Goal: Task Accomplishment & Management: Use online tool/utility

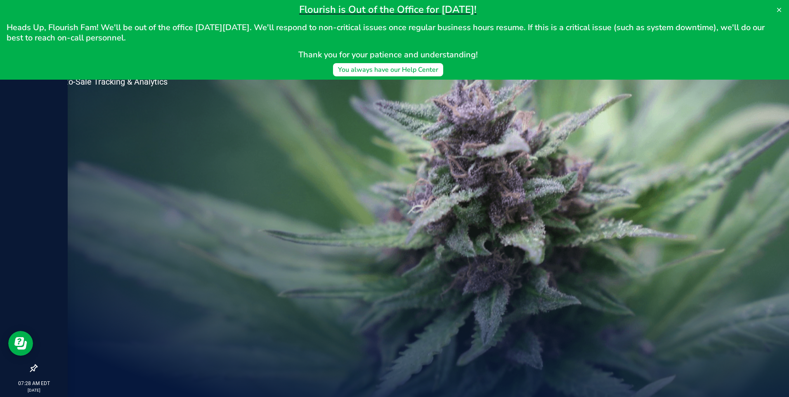
click at [4, 120] on div at bounding box center [34, 207] width 68 height 305
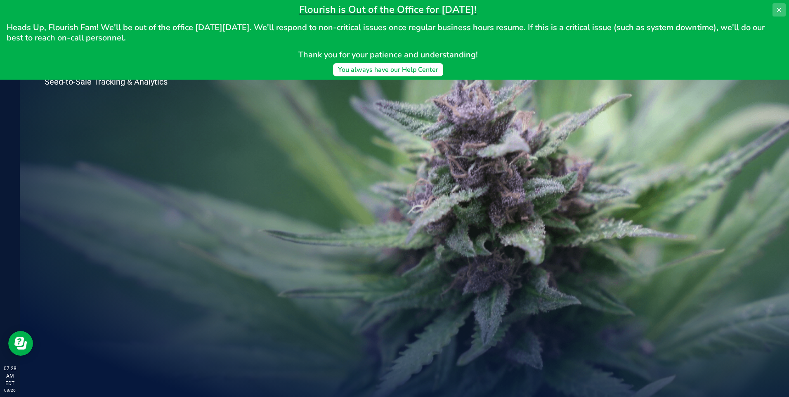
click at [362, 9] on button at bounding box center [779, 9] width 13 height 13
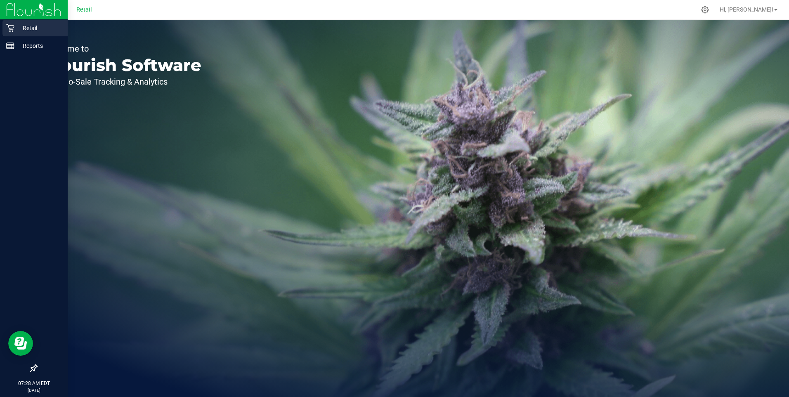
click at [32, 24] on p "Retail" at bounding box center [39, 28] width 50 height 10
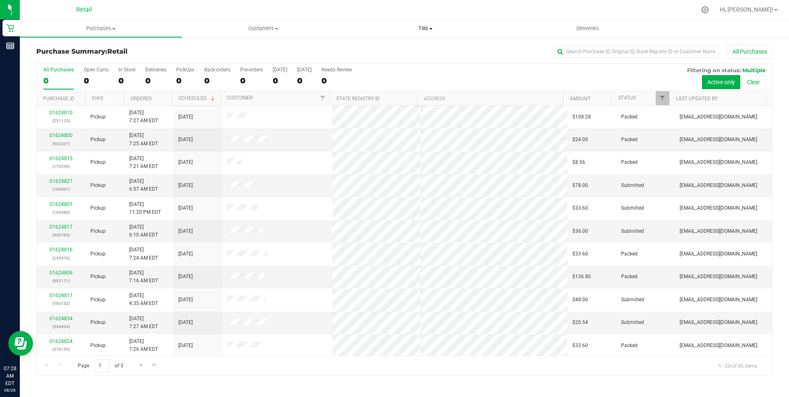
click at [362, 27] on span "Tills" at bounding box center [425, 28] width 161 height 7
click at [362, 52] on span "Manage tills" at bounding box center [373, 49] width 56 height 7
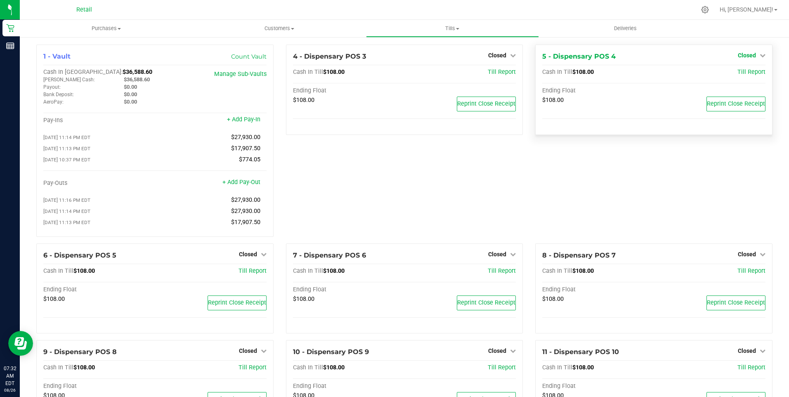
click at [362, 54] on span "Closed" at bounding box center [747, 55] width 18 height 7
click at [362, 72] on link "Open Till" at bounding box center [747, 72] width 22 height 7
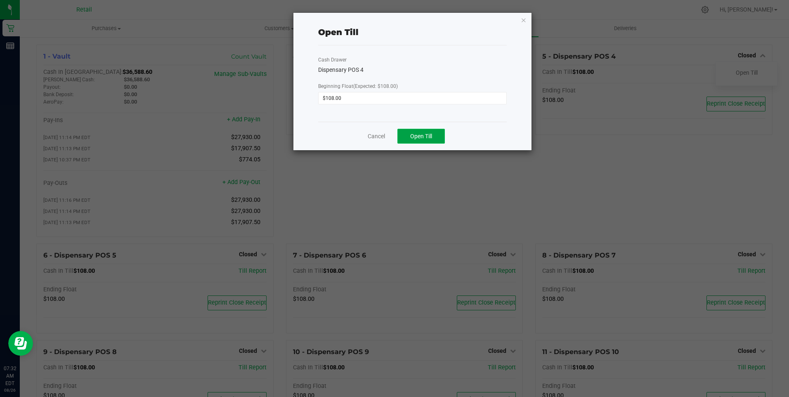
click at [362, 139] on span "Open Till" at bounding box center [421, 136] width 22 height 7
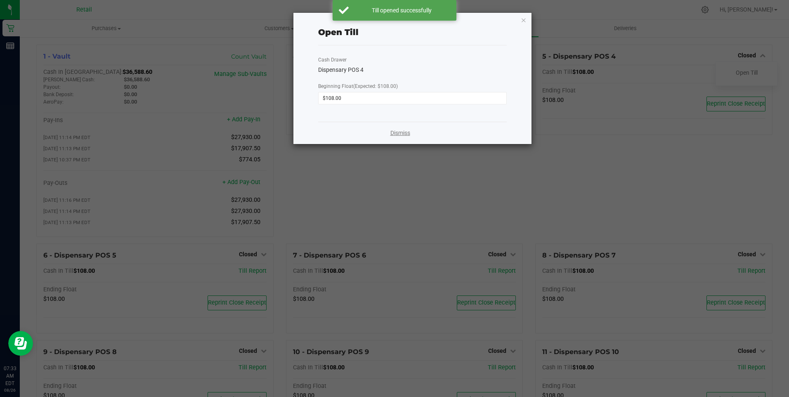
click at [362, 133] on link "Dismiss" at bounding box center [400, 133] width 20 height 9
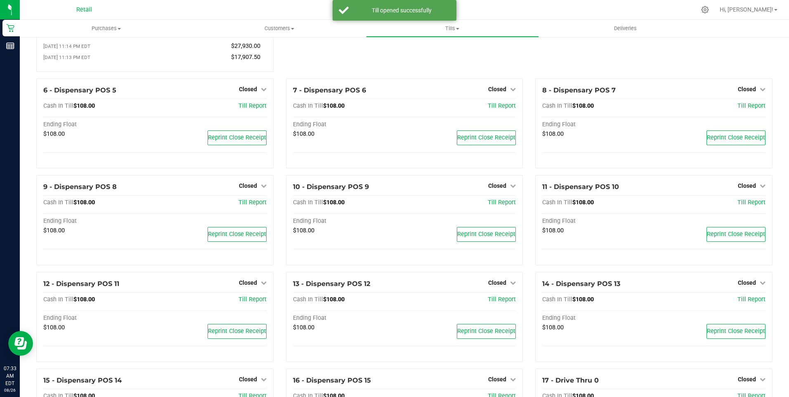
scroll to position [206, 0]
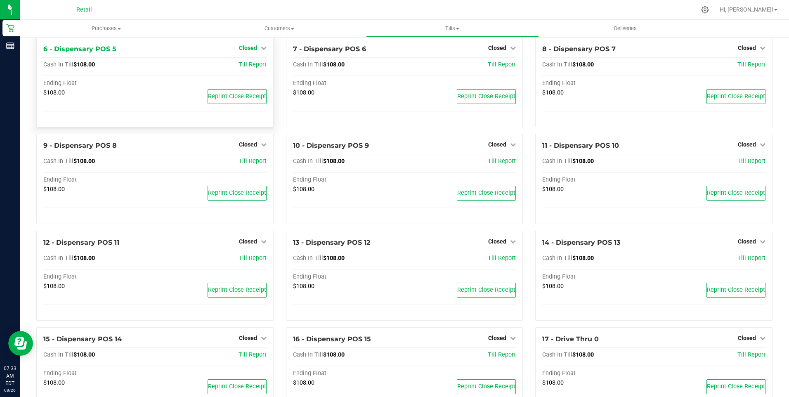
click at [242, 51] on span "Closed" at bounding box center [248, 48] width 18 height 7
click at [243, 68] on link "Open Till" at bounding box center [248, 65] width 22 height 7
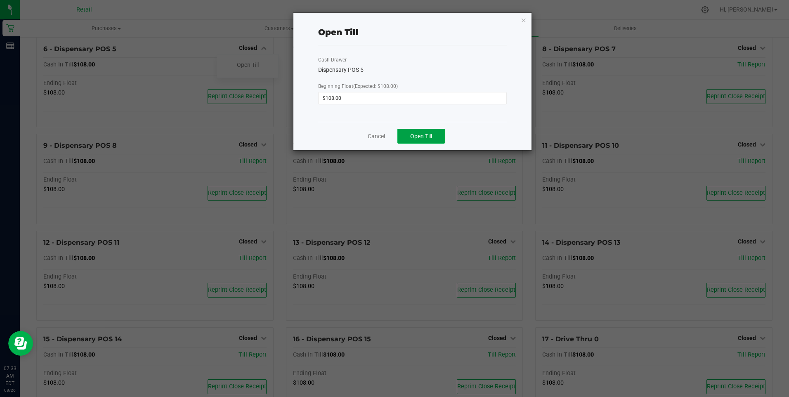
drag, startPoint x: 419, startPoint y: 132, endPoint x: 429, endPoint y: 145, distance: 16.8
click at [362, 145] on div "Cancel Open Till" at bounding box center [412, 136] width 188 height 28
click at [362, 138] on span "Open Till" at bounding box center [421, 136] width 22 height 7
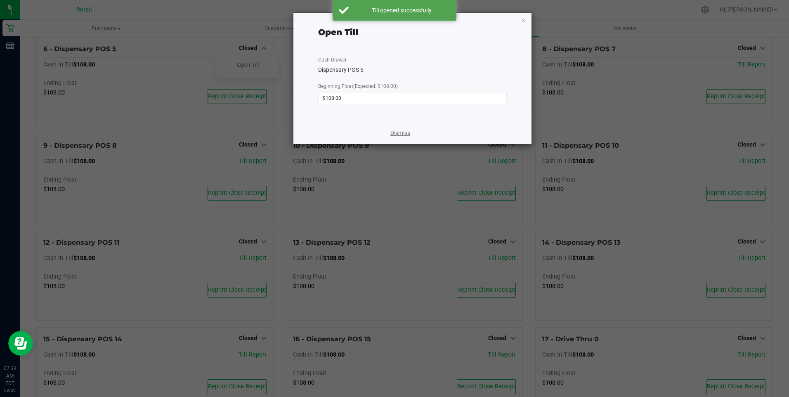
click at [362, 133] on link "Dismiss" at bounding box center [400, 133] width 20 height 9
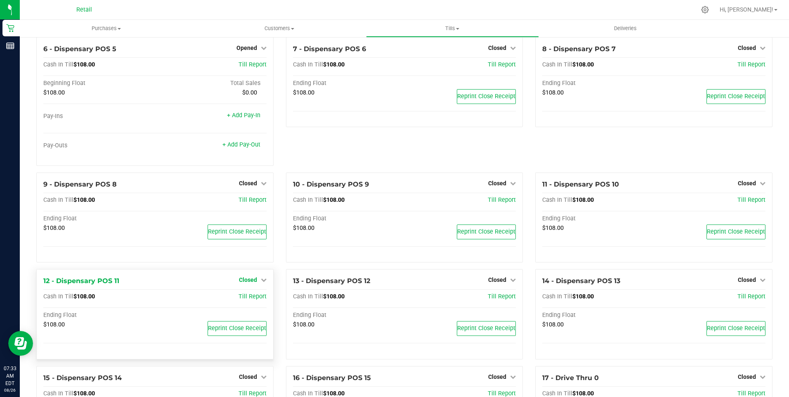
click at [252, 248] on div "1 - Vault Count Vault Cash In Vault: $36,588.60 [PERSON_NAME] Cash: $36,588.60 …" at bounding box center [404, 315] width 749 height 954
click at [247, 283] on span "Closed" at bounding box center [248, 280] width 18 height 7
click at [251, 300] on link "Open Till" at bounding box center [248, 297] width 22 height 7
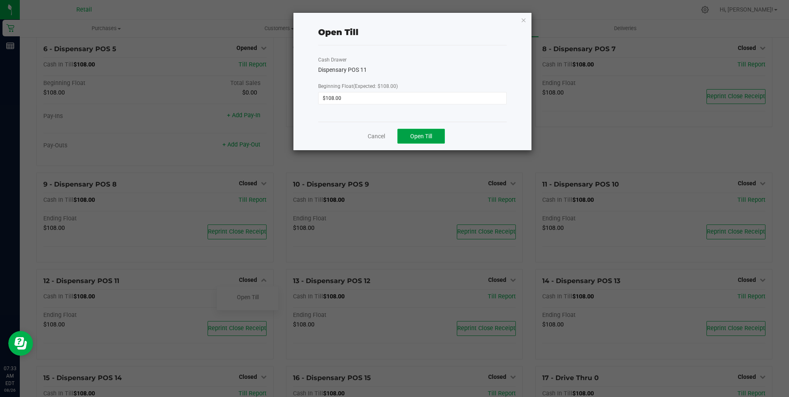
click at [362, 136] on button "Open Till" at bounding box center [421, 136] width 47 height 15
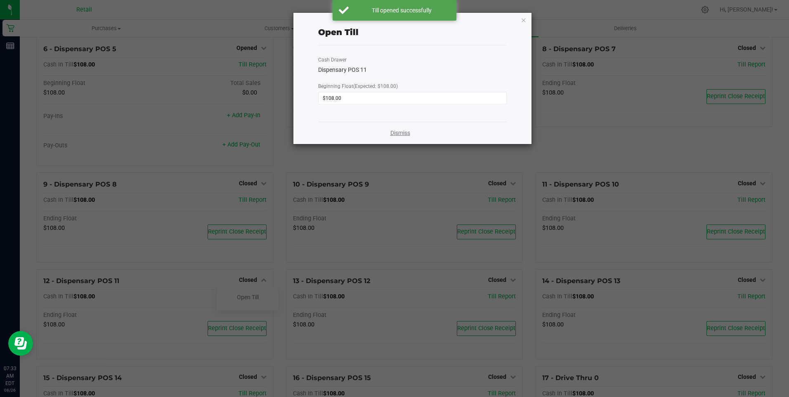
click at [362, 135] on link "Dismiss" at bounding box center [400, 133] width 20 height 9
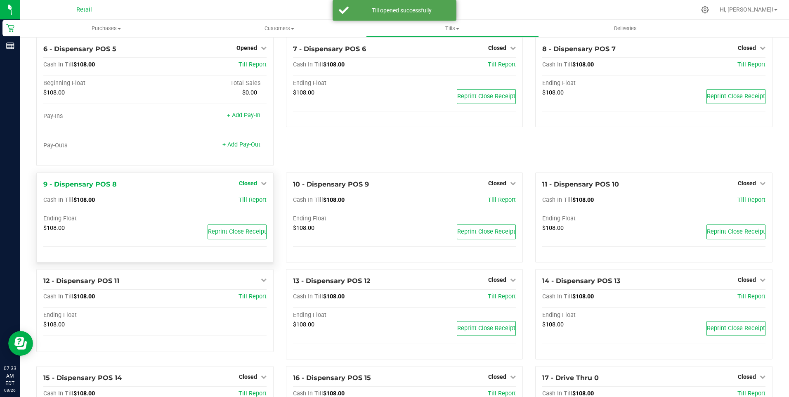
click at [249, 187] on span "Closed" at bounding box center [248, 183] width 18 height 7
click at [254, 204] on link "Open Till" at bounding box center [248, 200] width 22 height 7
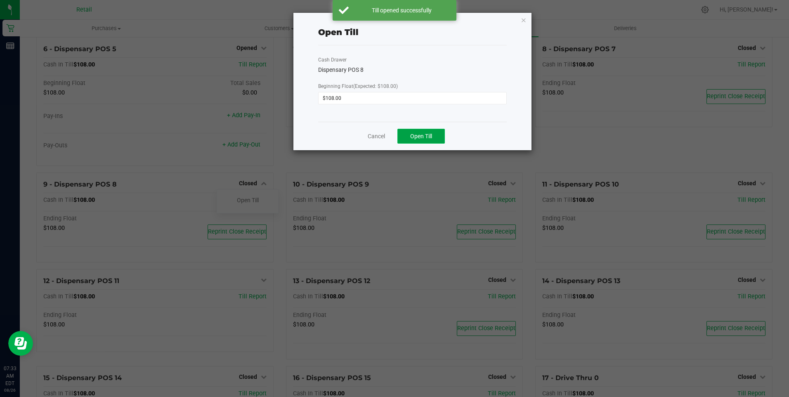
click at [362, 133] on span "Open Till" at bounding box center [421, 136] width 22 height 7
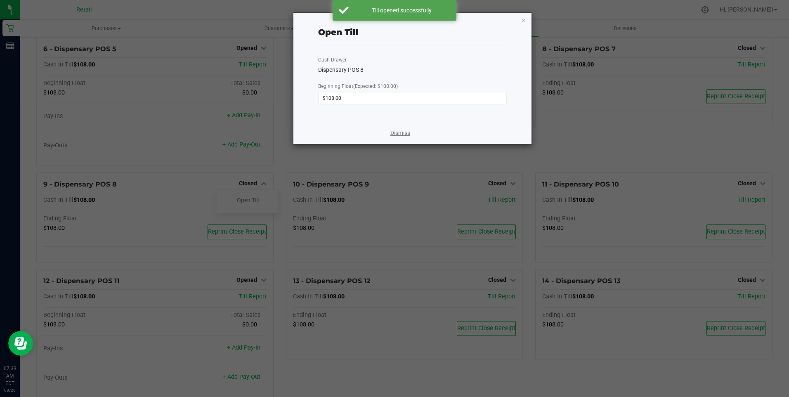
click at [362, 132] on link "Dismiss" at bounding box center [400, 133] width 20 height 9
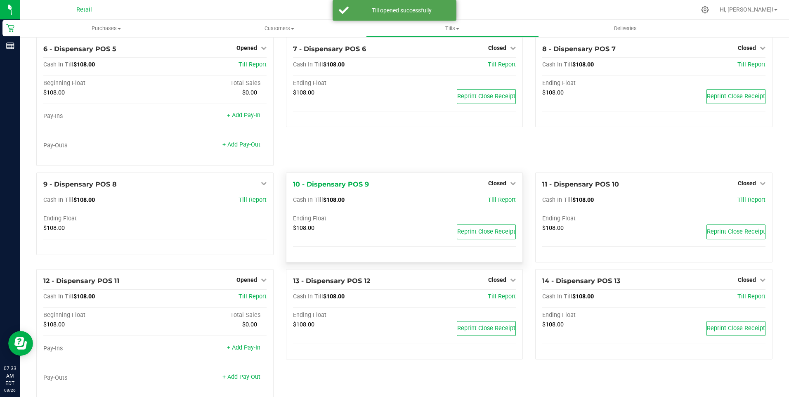
click at [362, 180] on div "10 - Dispensary POS 9 Closed Open Till Cash In Till $108.00 Till Report Ending …" at bounding box center [404, 218] width 237 height 90
click at [362, 187] on span "Closed" at bounding box center [497, 183] width 18 height 7
click at [362, 204] on link "Open Till" at bounding box center [497, 200] width 22 height 7
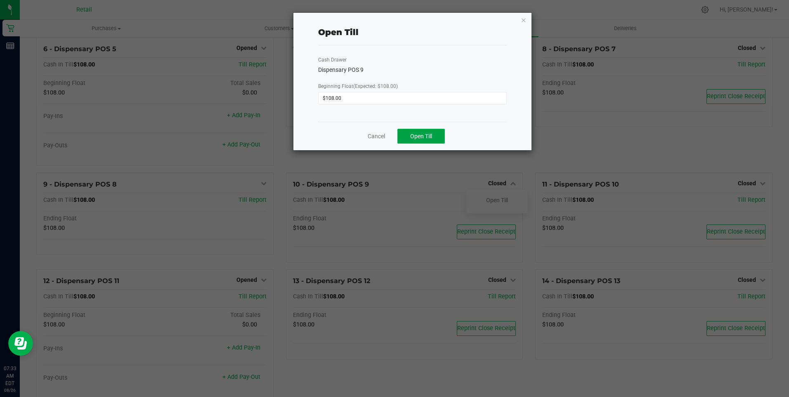
click at [362, 139] on span "Open Till" at bounding box center [421, 136] width 22 height 7
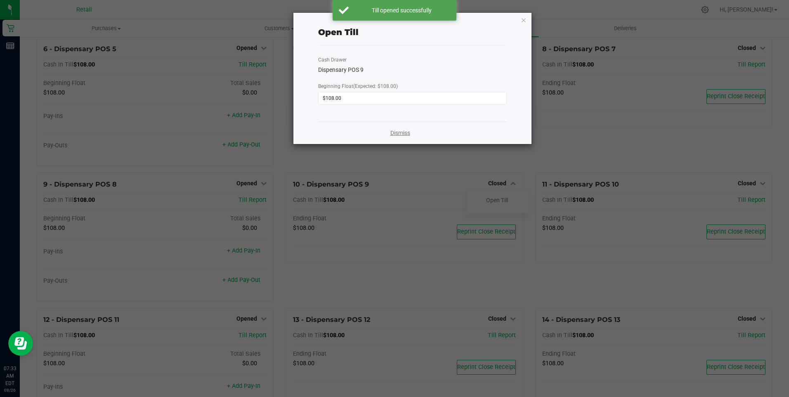
click at [362, 135] on link "Dismiss" at bounding box center [400, 133] width 20 height 9
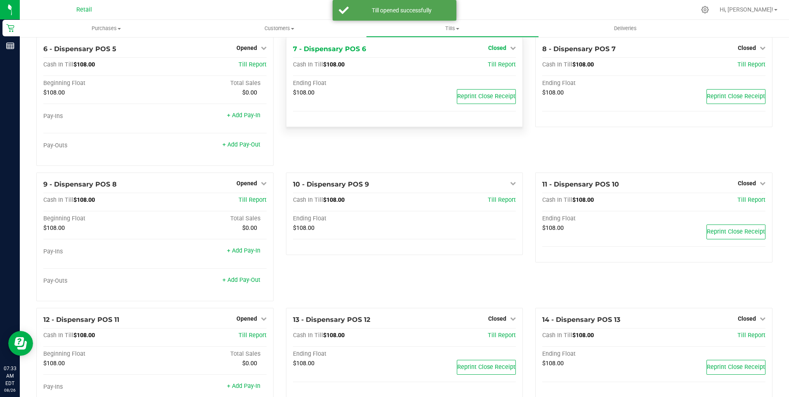
click at [362, 51] on span "Closed" at bounding box center [497, 48] width 18 height 7
click at [362, 68] on link "Open Till" at bounding box center [497, 65] width 22 height 7
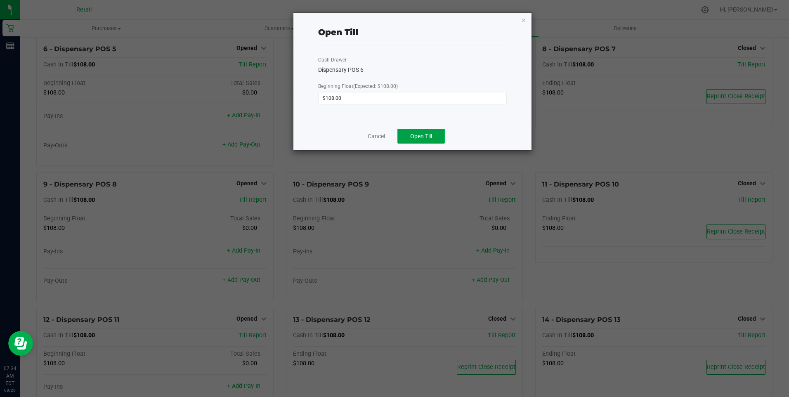
click at [362, 133] on button "Open Till" at bounding box center [421, 136] width 47 height 15
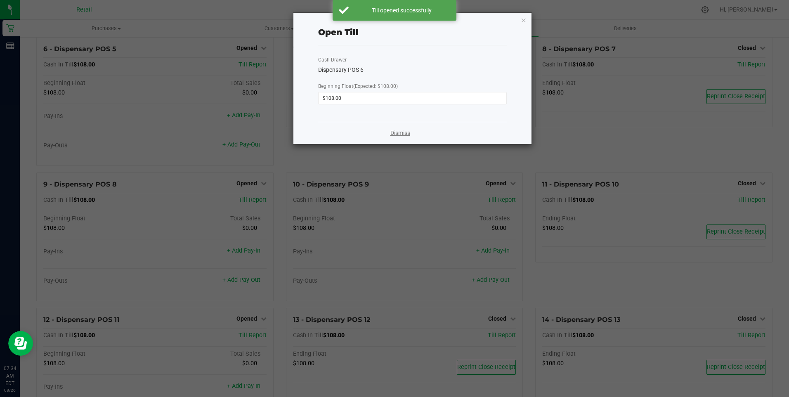
click at [362, 132] on link "Dismiss" at bounding box center [400, 133] width 20 height 9
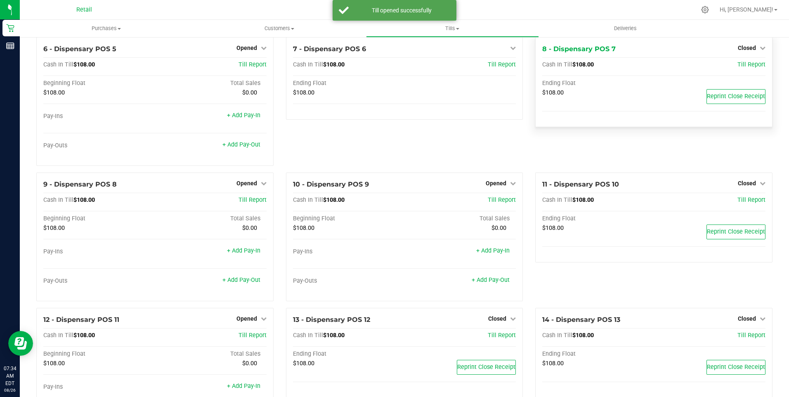
click at [362, 47] on div "Closed" at bounding box center [752, 48] width 28 height 10
click at [362, 51] on span "Closed" at bounding box center [747, 48] width 18 height 7
click at [362, 68] on link "Open Till" at bounding box center [747, 65] width 22 height 7
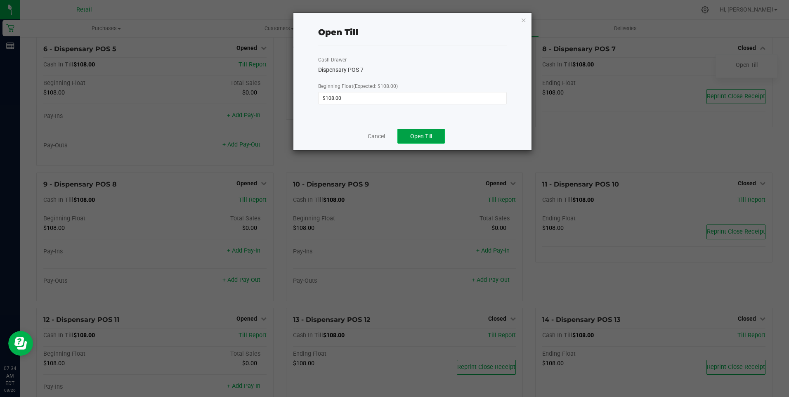
drag, startPoint x: 417, startPoint y: 135, endPoint x: 424, endPoint y: 143, distance: 10.5
click at [362, 143] on button "Open Till" at bounding box center [421, 136] width 47 height 15
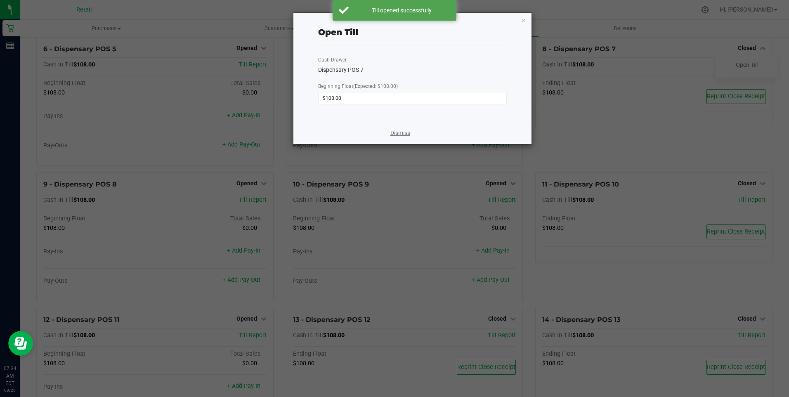
click at [362, 135] on link "Dismiss" at bounding box center [400, 133] width 20 height 9
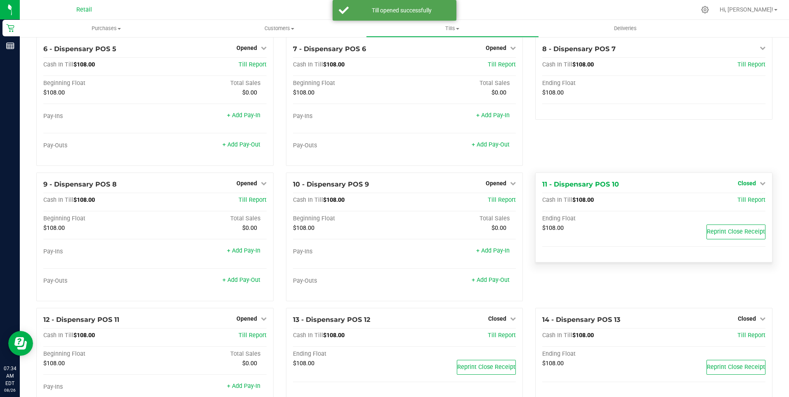
click at [362, 185] on span "Closed" at bounding box center [747, 183] width 18 height 7
click at [362, 203] on link "Open Till" at bounding box center [747, 200] width 22 height 7
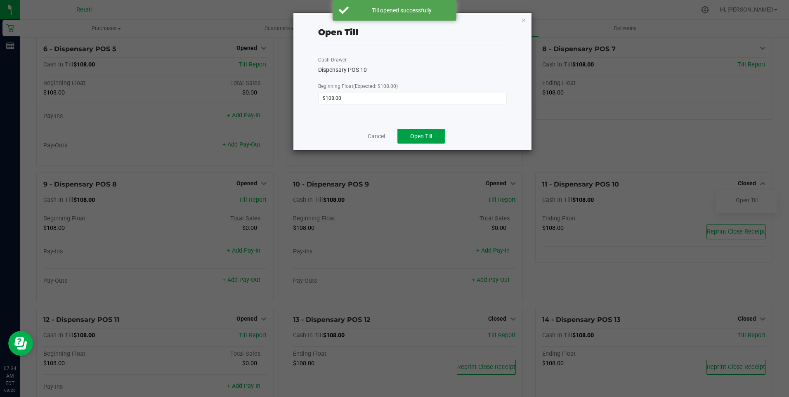
click at [362, 136] on span "Open Till" at bounding box center [421, 136] width 22 height 7
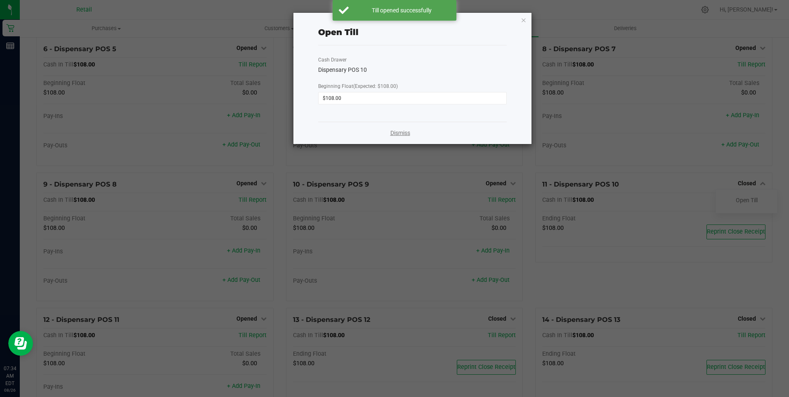
click at [362, 132] on link "Dismiss" at bounding box center [400, 133] width 20 height 9
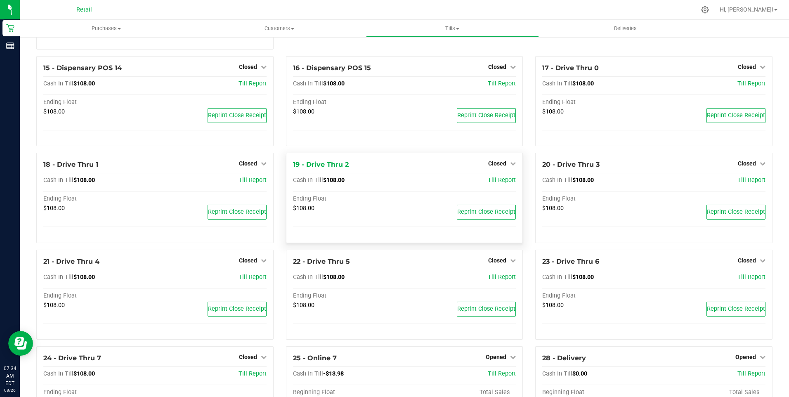
scroll to position [619, 0]
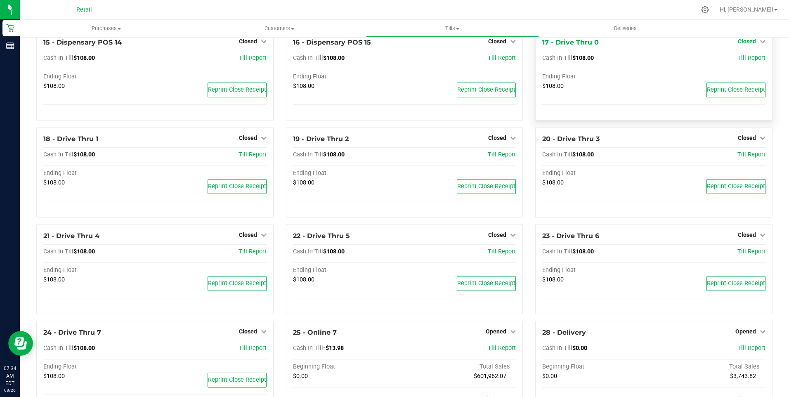
click at [362, 43] on span "Closed" at bounding box center [747, 41] width 18 height 7
click at [362, 62] on link "Open Till" at bounding box center [747, 58] width 22 height 7
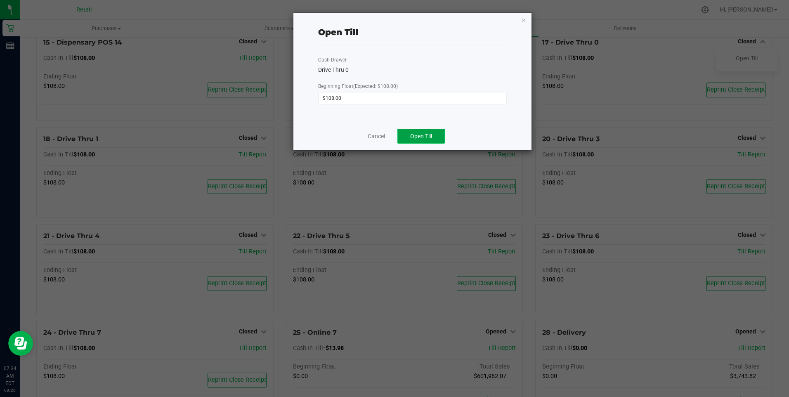
click at [362, 132] on button "Open Till" at bounding box center [421, 136] width 47 height 15
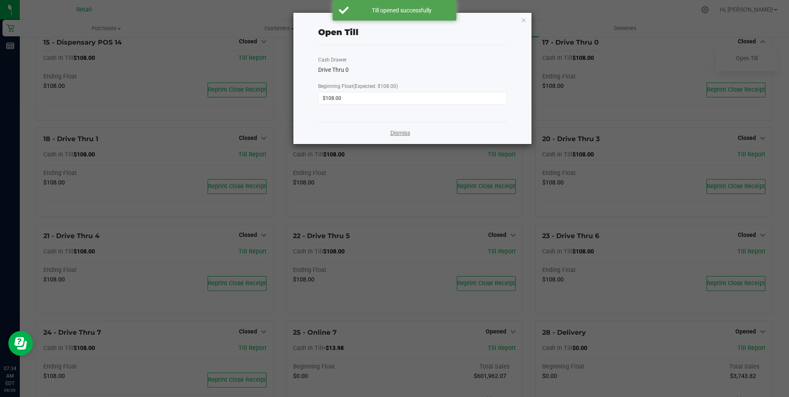
click at [362, 133] on link "Dismiss" at bounding box center [400, 133] width 20 height 9
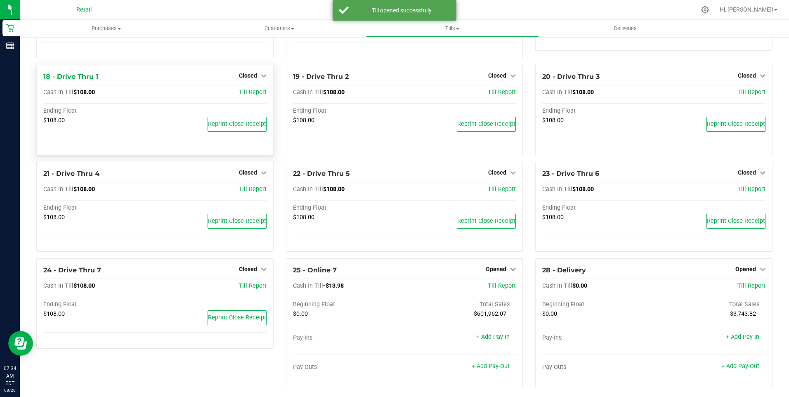
scroll to position [691, 0]
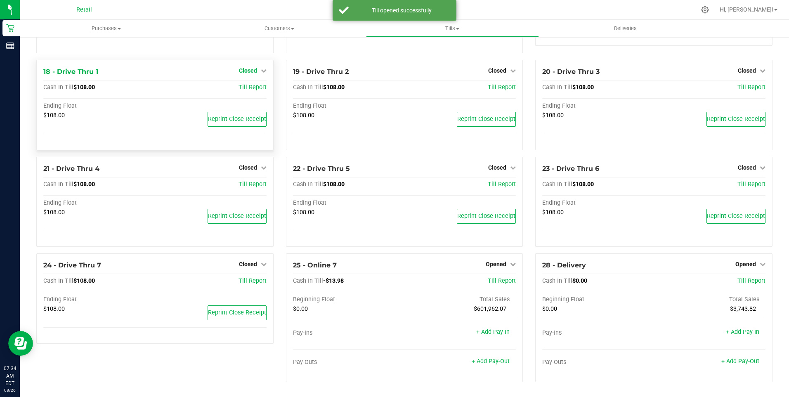
click at [248, 70] on span "Closed" at bounding box center [248, 70] width 18 height 7
click at [243, 89] on link "Open Till" at bounding box center [248, 88] width 22 height 7
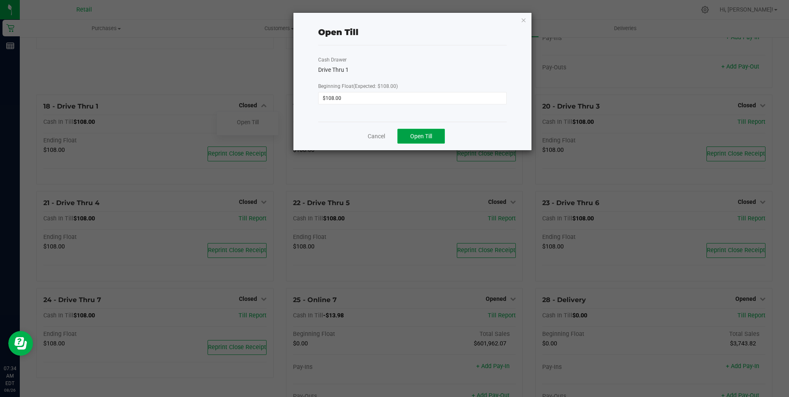
click at [362, 136] on span "Open Till" at bounding box center [421, 136] width 22 height 7
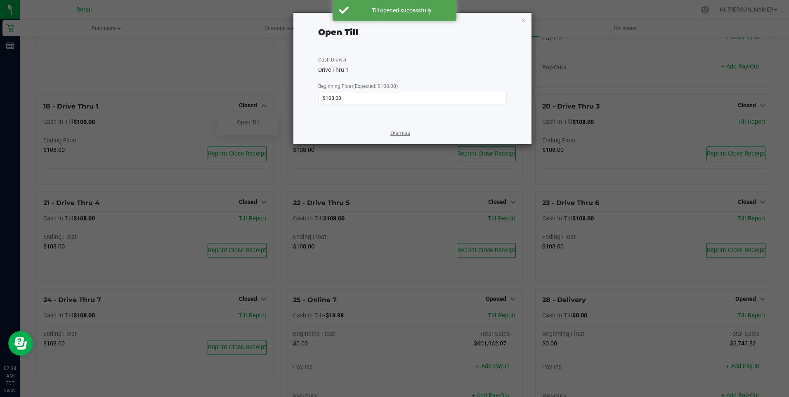
click at [362, 129] on link "Dismiss" at bounding box center [400, 133] width 20 height 9
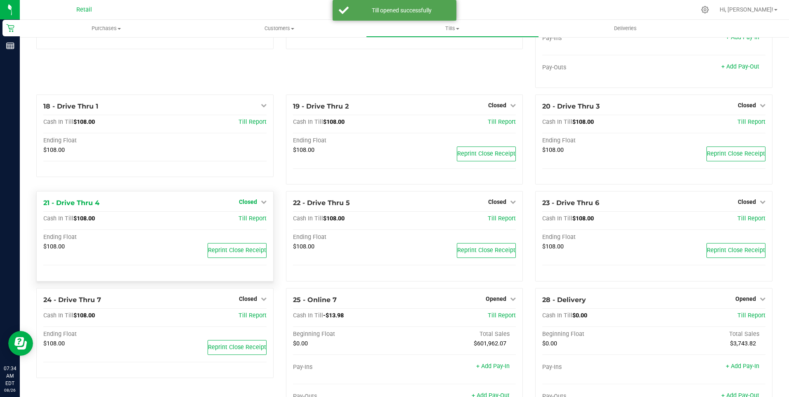
click at [248, 205] on span "Closed" at bounding box center [248, 202] width 18 height 7
click at [253, 222] on link "Open Till" at bounding box center [248, 219] width 22 height 7
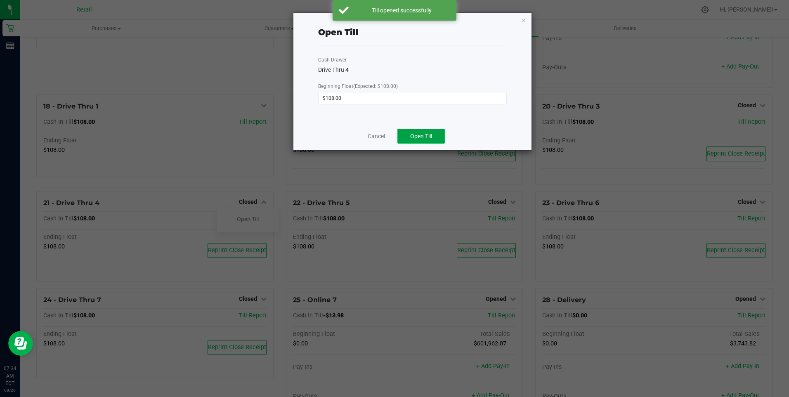
click at [362, 135] on span "Open Till" at bounding box center [421, 136] width 22 height 7
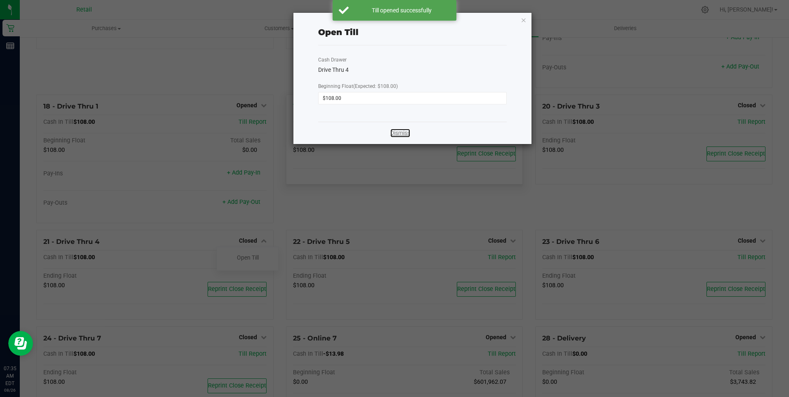
click at [362, 133] on link "Dismiss" at bounding box center [400, 133] width 20 height 9
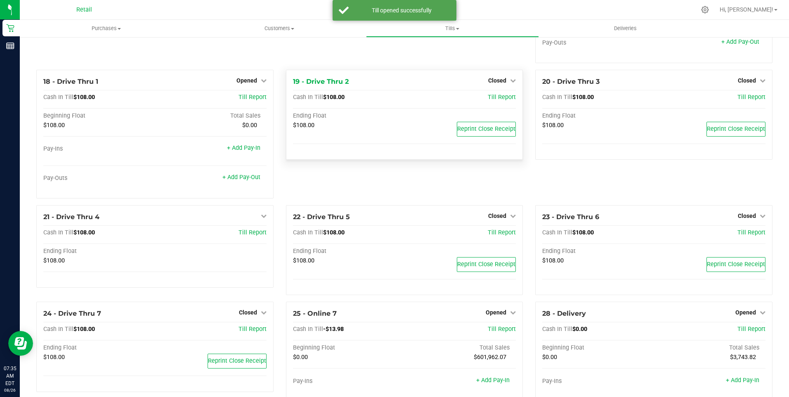
scroll to position [768, 0]
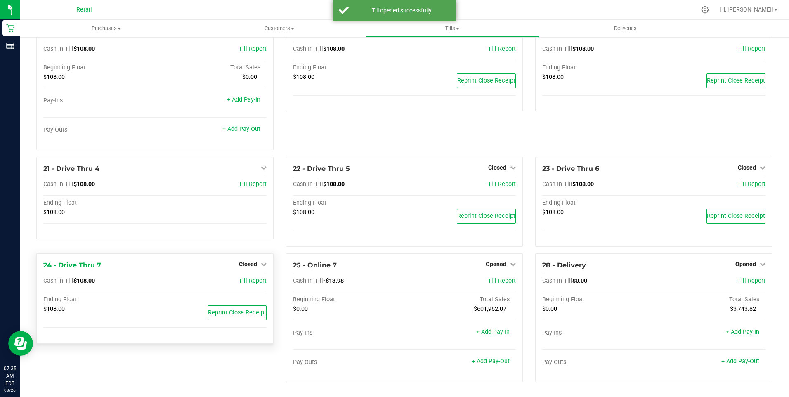
click at [249, 257] on div "24 - Drive Thru 7 Closed Open Till Cash In Till $108.00 Till Report Ending Floa…" at bounding box center [154, 298] width 237 height 90
click at [244, 261] on span "Closed" at bounding box center [248, 264] width 18 height 7
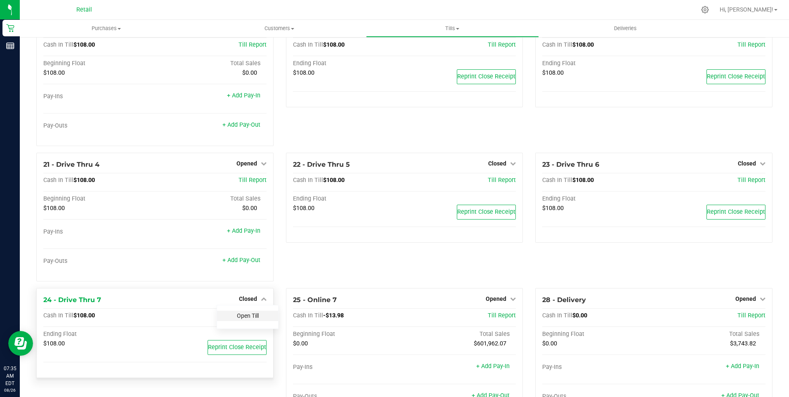
click at [250, 319] on link "Open Till" at bounding box center [248, 315] width 22 height 7
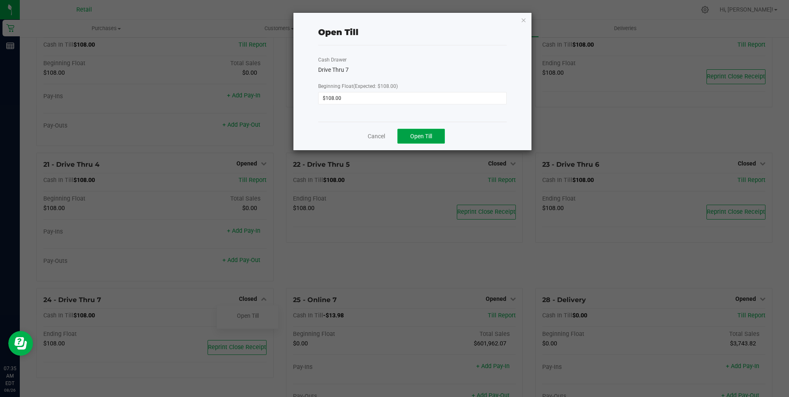
click at [362, 140] on span "Open Till" at bounding box center [421, 136] width 22 height 7
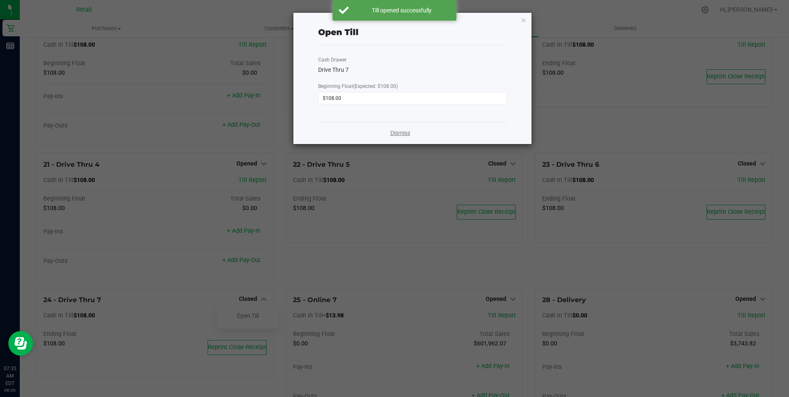
click at [362, 135] on link "Dismiss" at bounding box center [400, 133] width 20 height 9
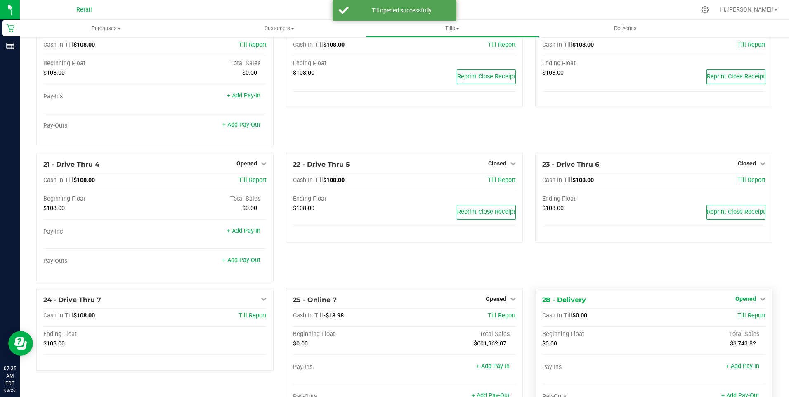
click at [362, 302] on span "Opened" at bounding box center [746, 299] width 21 height 7
click at [362, 316] on div "Close Till" at bounding box center [746, 316] width 61 height 10
click at [362, 319] on link "Close Till" at bounding box center [747, 315] width 22 height 7
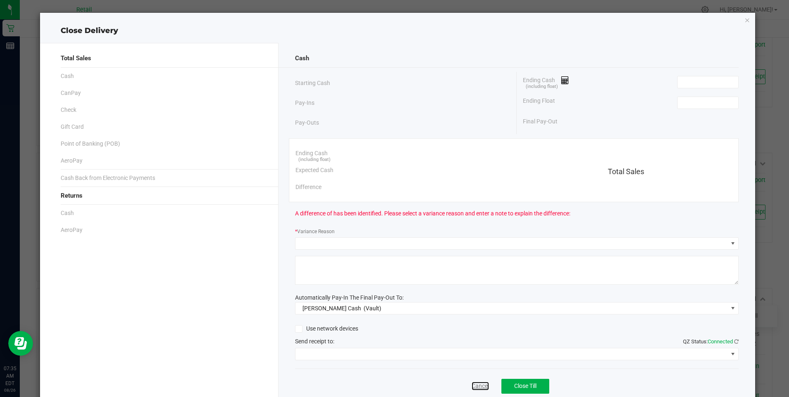
click at [362, 381] on link "Cancel" at bounding box center [480, 386] width 17 height 9
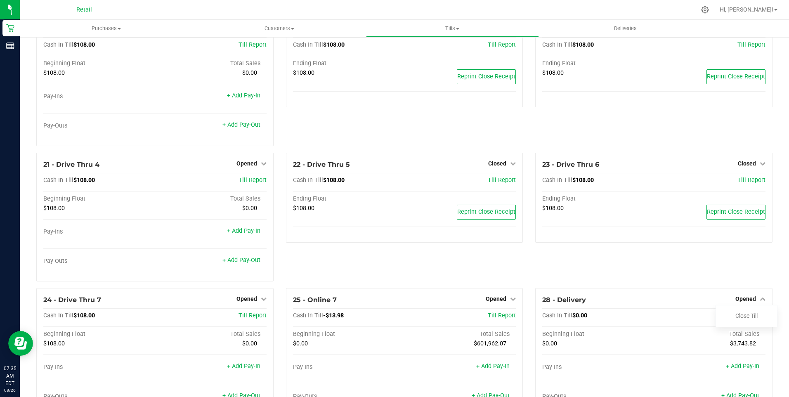
click at [362, 253] on div "23 - Drive Thru 6 Closed Open Till Cash In Till $108.00 Till Report Ending Floa…" at bounding box center [654, 220] width 250 height 135
click at [362, 167] on span "Closed" at bounding box center [747, 163] width 18 height 7
click at [362, 184] on link "Open Till" at bounding box center [747, 180] width 22 height 7
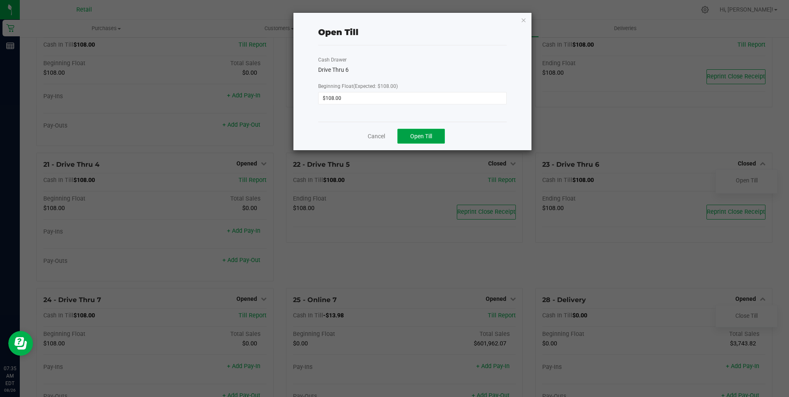
click at [362, 135] on span "Open Till" at bounding box center [421, 136] width 22 height 7
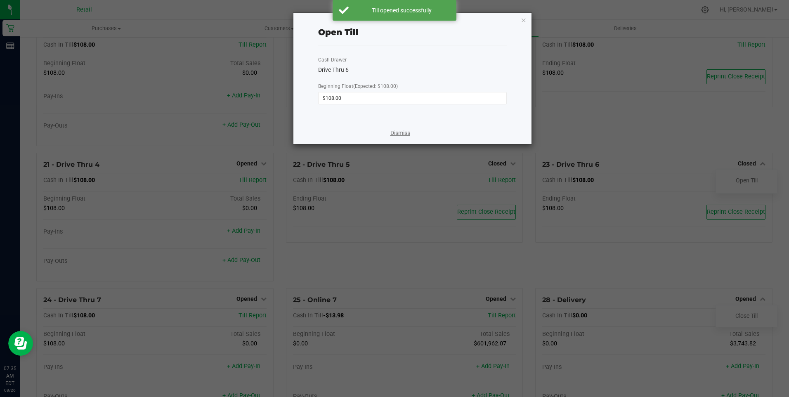
click at [362, 134] on link "Dismiss" at bounding box center [400, 133] width 20 height 9
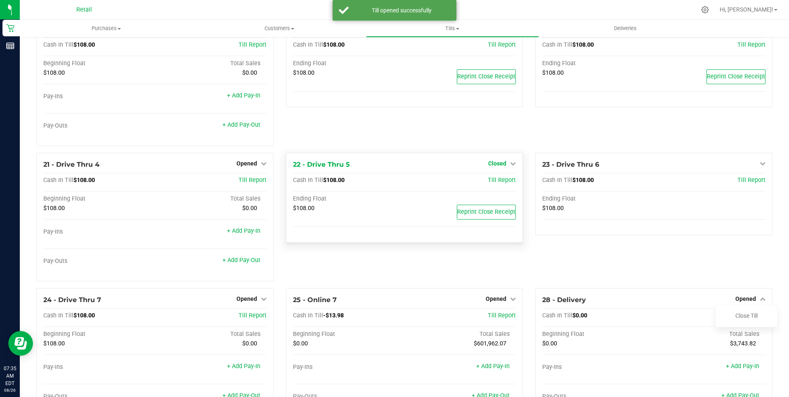
click at [362, 167] on span "Closed" at bounding box center [497, 163] width 18 height 7
click at [362, 184] on link "Open Till" at bounding box center [497, 180] width 22 height 7
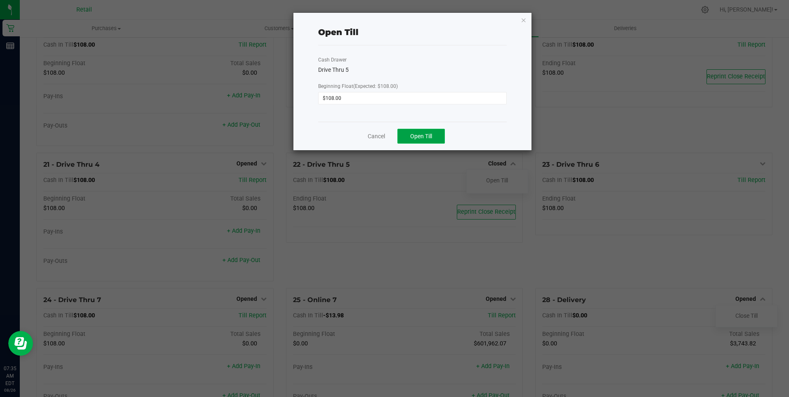
click at [362, 135] on span "Open Till" at bounding box center [421, 136] width 22 height 7
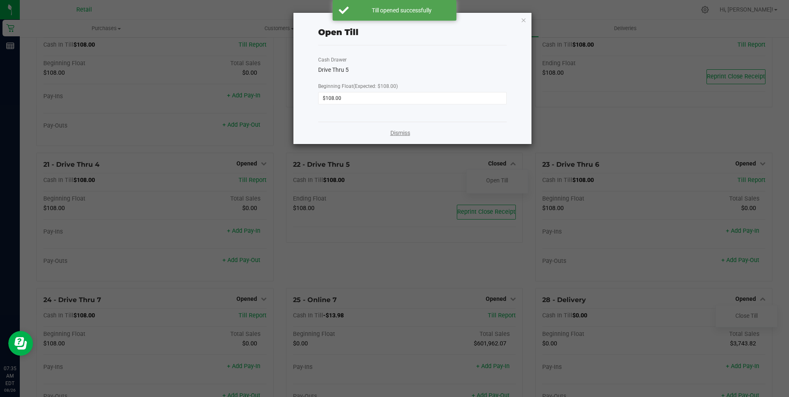
click at [362, 132] on link "Dismiss" at bounding box center [400, 133] width 20 height 9
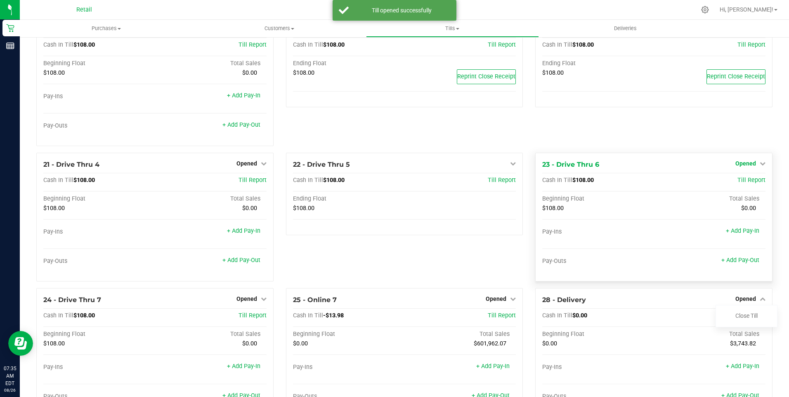
click at [362, 167] on span "Opened" at bounding box center [746, 163] width 21 height 7
click at [362, 184] on link "Close Till" at bounding box center [747, 180] width 22 height 7
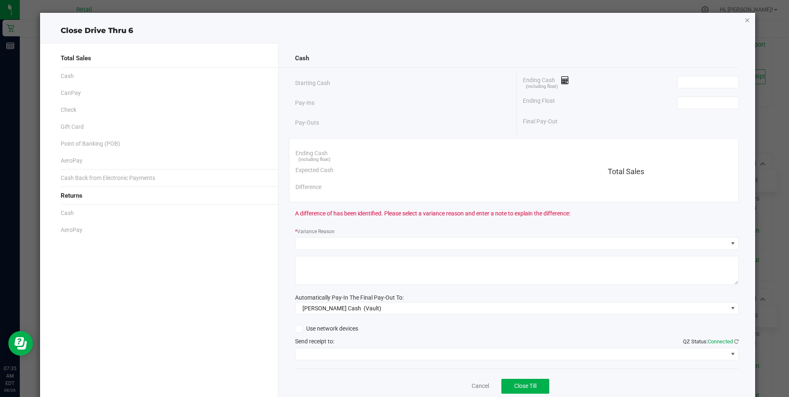
click at [362, 19] on icon "button" at bounding box center [748, 20] width 6 height 10
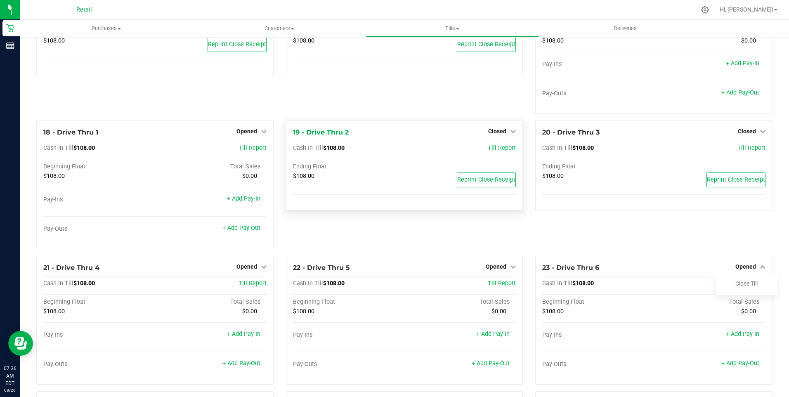
scroll to position [644, 0]
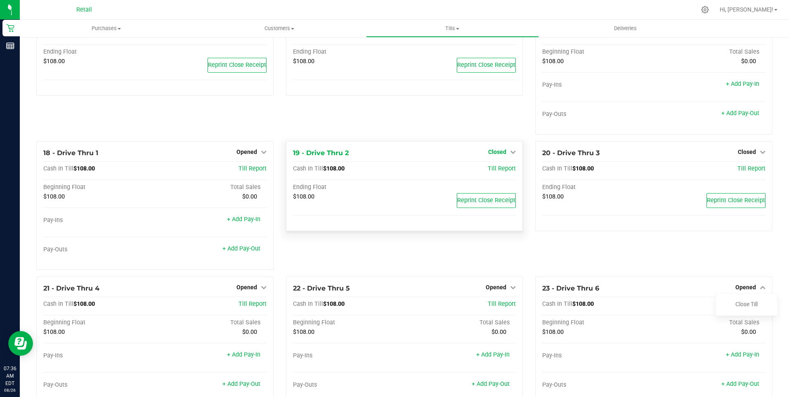
click at [362, 155] on span "Closed" at bounding box center [497, 152] width 18 height 7
click at [362, 170] on link "Open Till" at bounding box center [497, 169] width 22 height 7
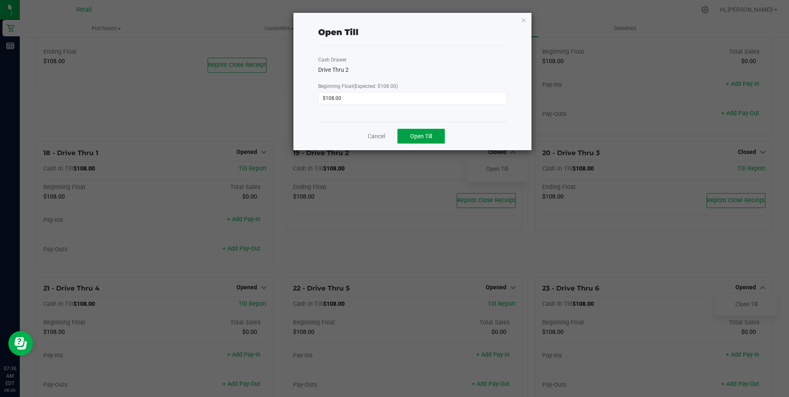
click at [362, 142] on button "Open Till" at bounding box center [421, 136] width 47 height 15
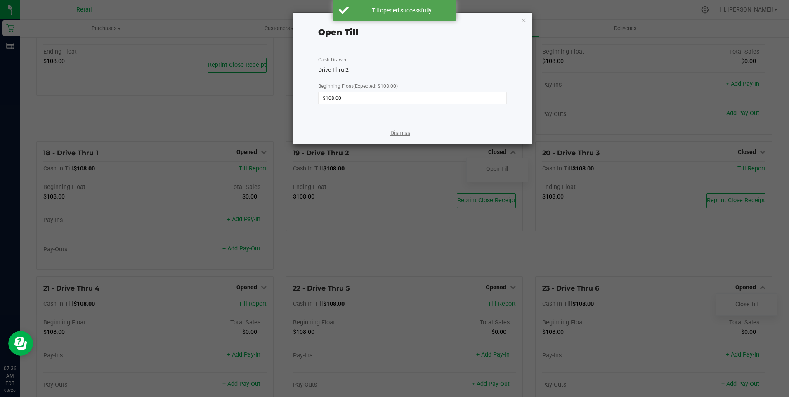
click at [362, 134] on link "Dismiss" at bounding box center [400, 133] width 20 height 9
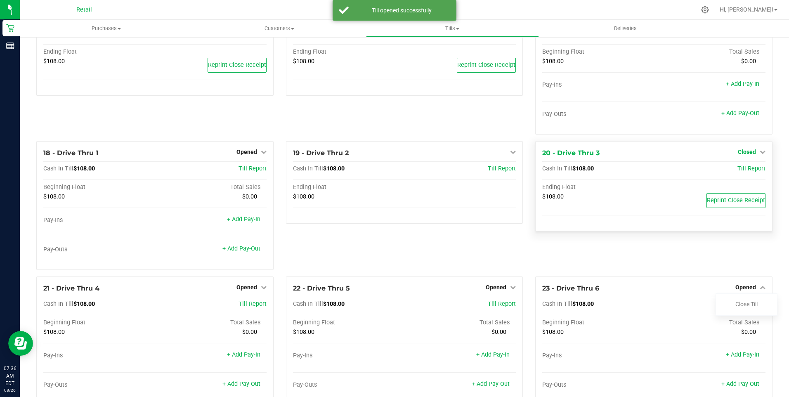
click at [362, 155] on icon at bounding box center [763, 152] width 6 height 6
click at [362, 168] on div "Open Till" at bounding box center [746, 169] width 61 height 10
click at [362, 172] on link "Open Till" at bounding box center [747, 169] width 22 height 7
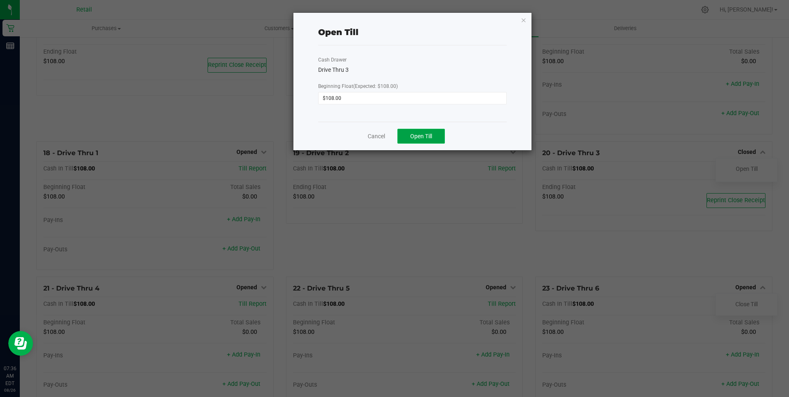
click at [362, 140] on button "Open Till" at bounding box center [421, 136] width 47 height 15
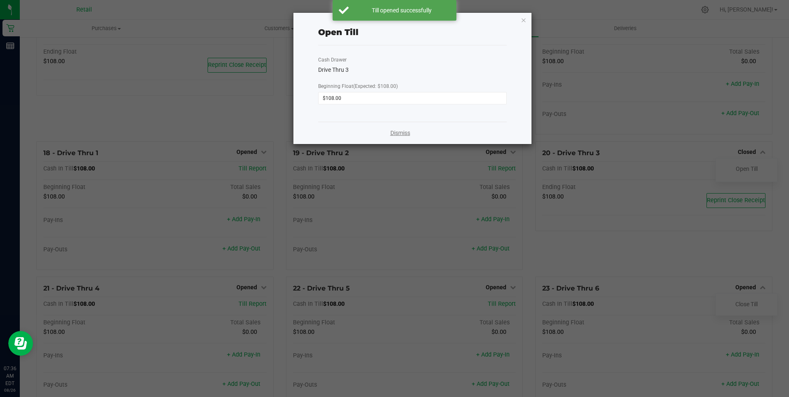
click at [362, 133] on link "Dismiss" at bounding box center [400, 133] width 20 height 9
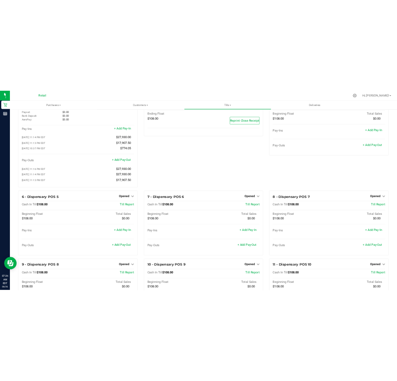
scroll to position [0, 0]
